Goal: Find specific page/section: Find specific page/section

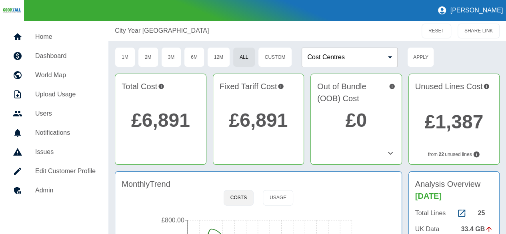
click at [62, 33] on h5 "Home" at bounding box center [65, 37] width 60 height 10
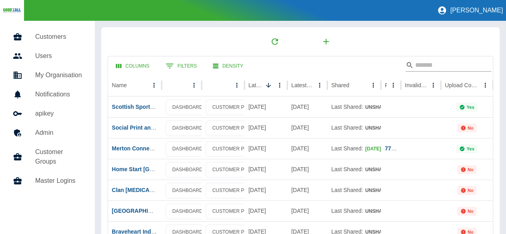
click at [420, 62] on input "Search" at bounding box center [447, 65] width 64 height 13
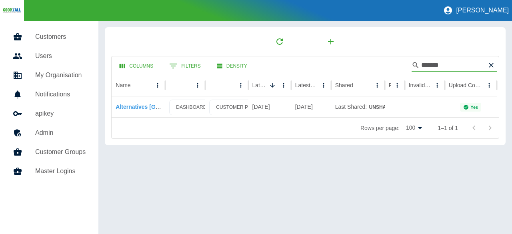
type input "*******"
click at [136, 106] on link "Alternatives [GEOGRAPHIC_DATA]" at bounding box center [163, 107] width 94 height 6
